Goal: Navigation & Orientation: Go to known website

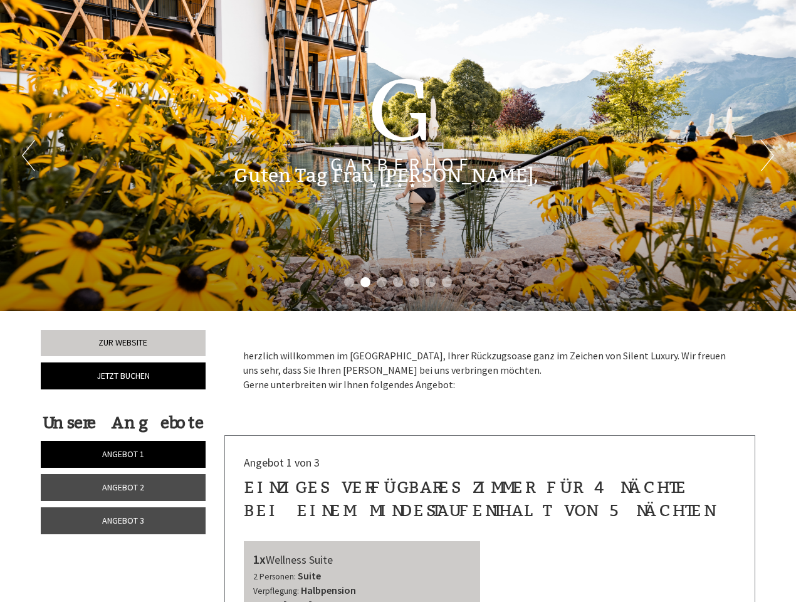
click at [398, 301] on div "Previous Next 1 2 3 4 5 6 7" at bounding box center [398, 155] width 796 height 311
click at [349, 282] on li "1" at bounding box center [349, 282] width 10 height 10
click at [366, 282] on li "2" at bounding box center [365, 282] width 10 height 10
click at [382, 282] on li "3" at bounding box center [382, 282] width 10 height 10
click at [398, 282] on li "4" at bounding box center [398, 282] width 10 height 10
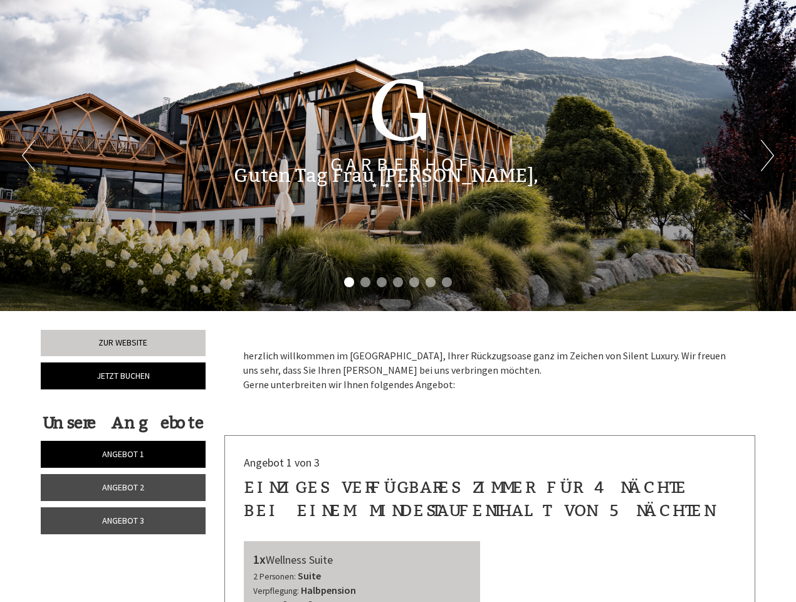
click at [414, 282] on li "5" at bounding box center [414, 282] width 10 height 10
click at [431, 282] on li "6" at bounding box center [431, 282] width 10 height 10
click at [447, 282] on li "7" at bounding box center [447, 282] width 10 height 10
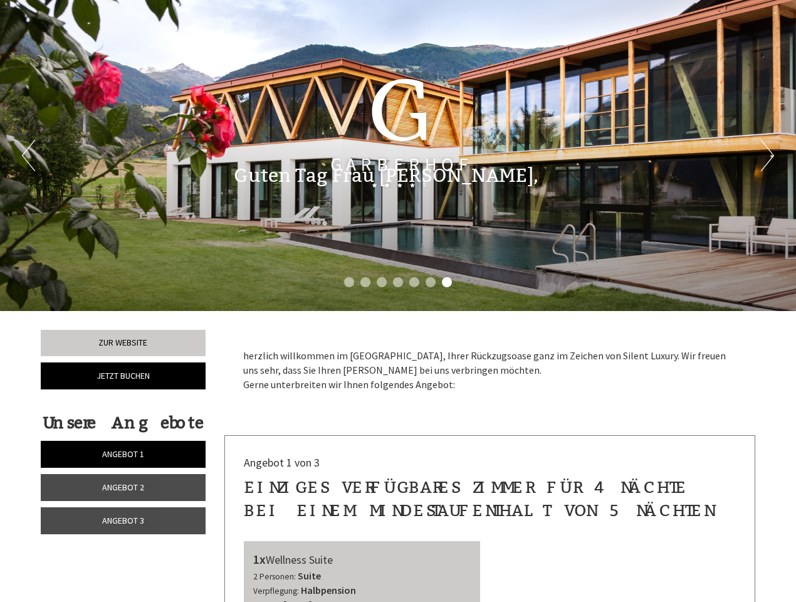
click at [123, 454] on span "Angebot 1" at bounding box center [123, 453] width 42 height 11
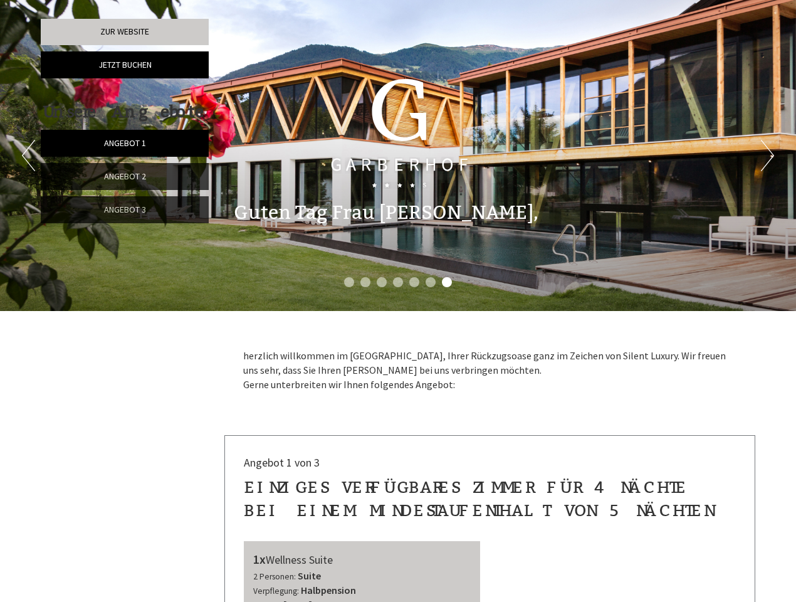
scroll to position [435, 0]
